Goal: Task Accomplishment & Management: Manage account settings

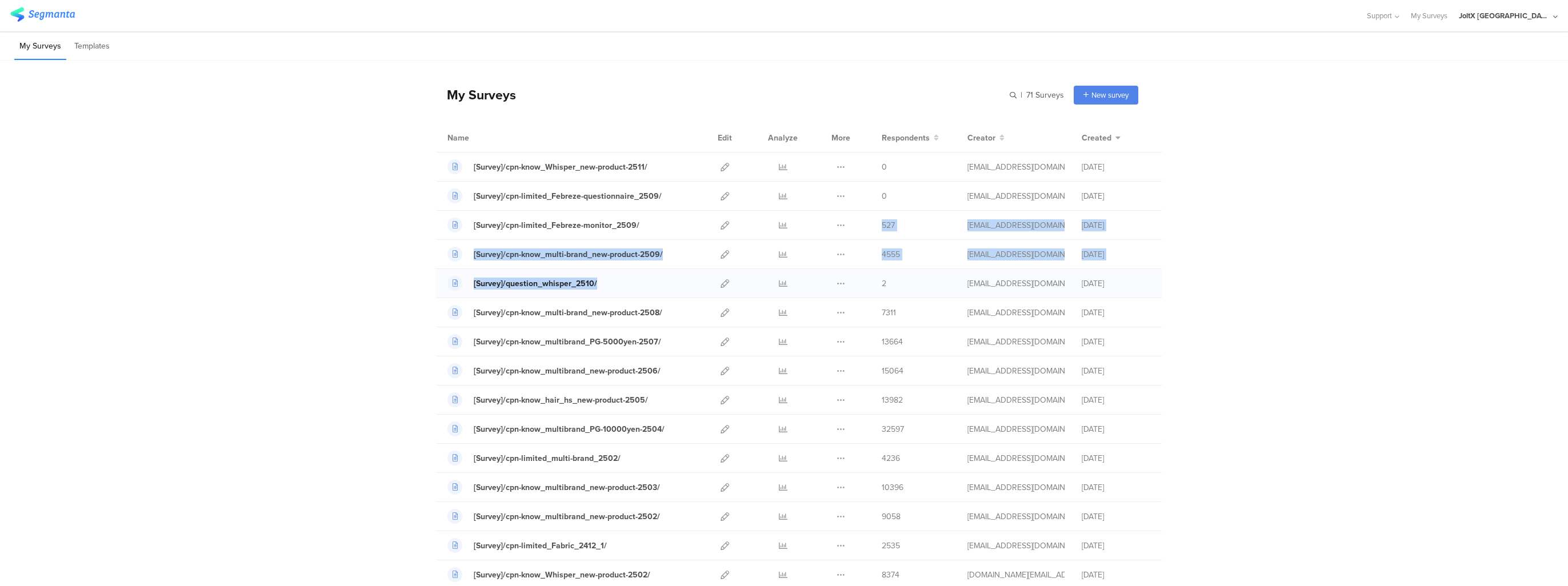
drag, startPoint x: 768, startPoint y: 221, endPoint x: 584, endPoint y: 289, distance: 196.2
